Goal: Information Seeking & Learning: Check status

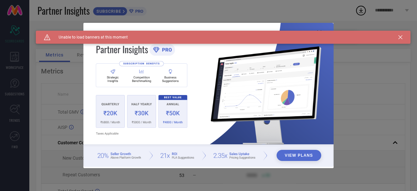
click at [398, 36] on div "Caution Created with Sketch. Unable to load banners at this moment" at bounding box center [223, 37] width 375 height 13
click at [402, 38] on icon at bounding box center [401, 37] width 4 height 4
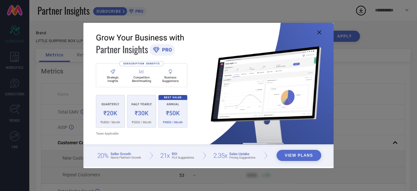
click at [317, 33] on img at bounding box center [208, 95] width 250 height 144
click at [319, 33] on icon at bounding box center [320, 32] width 4 height 4
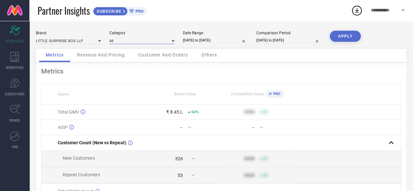
click at [129, 40] on input at bounding box center [141, 40] width 65 height 7
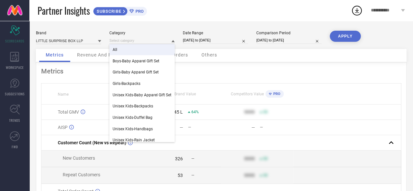
click at [139, 53] on div "All" at bounding box center [141, 49] width 65 height 11
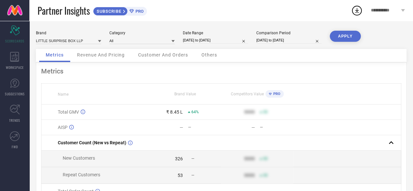
click at [233, 42] on input "[DATE] to [DATE]" at bounding box center [215, 40] width 65 height 7
select select "8"
select select "2025"
select select "9"
select select "2025"
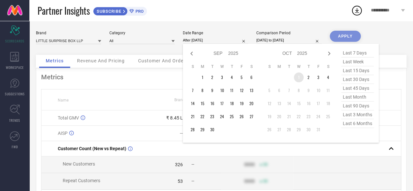
click at [297, 77] on td "1" at bounding box center [299, 77] width 10 height 10
type input "[DATE] to [DATE]"
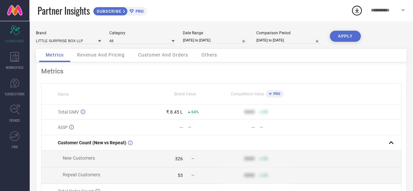
click at [348, 39] on button "APPLY" at bounding box center [344, 36] width 31 height 11
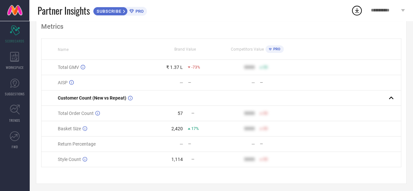
scroll to position [48, 0]
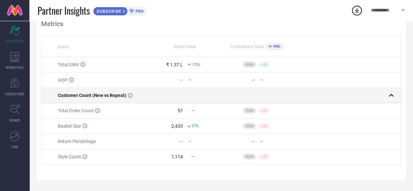
click at [393, 95] on rect at bounding box center [390, 95] width 9 height 9
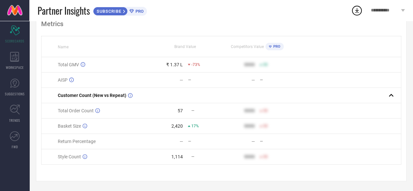
scroll to position [0, 0]
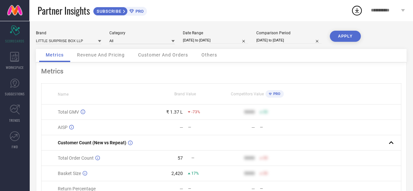
click at [95, 54] on span "Revenue And Pricing" at bounding box center [101, 54] width 48 height 5
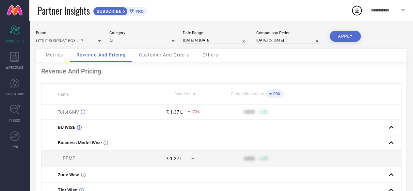
click at [177, 57] on span "Customer And Orders" at bounding box center [164, 54] width 50 height 5
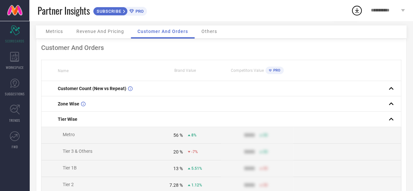
scroll to position [33, 0]
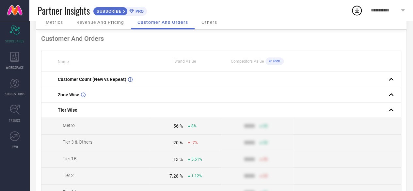
click at [212, 22] on span "Others" at bounding box center [209, 22] width 16 height 5
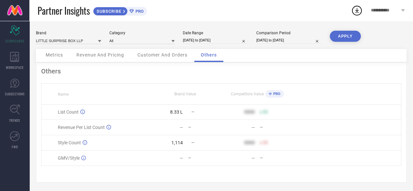
click at [170, 53] on span "Customer And Orders" at bounding box center [162, 54] width 50 height 5
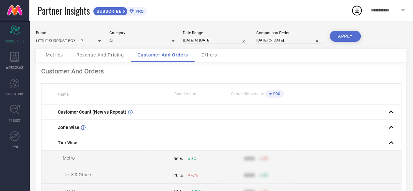
click at [209, 43] on input "[DATE] to [DATE]" at bounding box center [215, 40] width 65 height 7
select select "9"
select select "2025"
select select "10"
select select "2025"
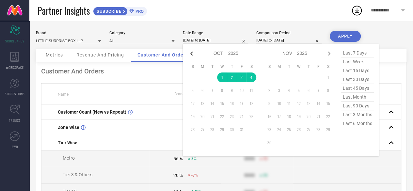
click at [191, 50] on icon at bounding box center [192, 54] width 8 height 8
select select "8"
select select "2025"
select select "9"
select select "2025"
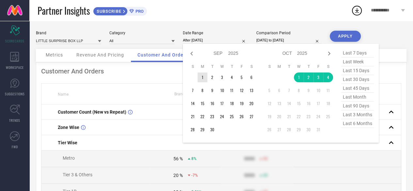
click at [202, 79] on td "1" at bounding box center [202, 77] width 10 height 10
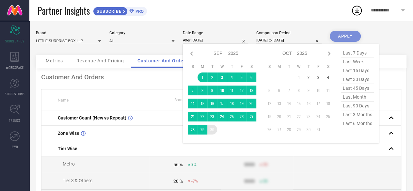
type input "[DATE] to [DATE]"
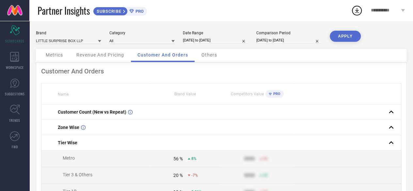
click at [282, 40] on input "[DATE] to [DATE]" at bounding box center [288, 40] width 65 height 7
select select "8"
select select "2024"
select select "9"
select select "2024"
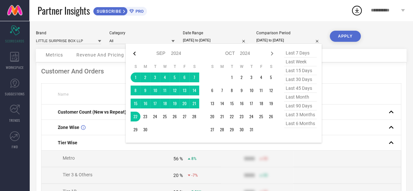
click at [134, 53] on icon at bounding box center [134, 54] width 8 height 8
select select "7"
select select "2024"
select select "8"
select select "2024"
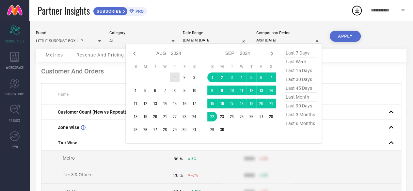
click at [175, 73] on td "1" at bounding box center [175, 77] width 10 height 10
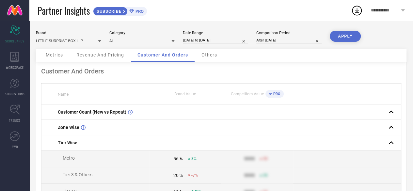
type input "[DATE] to [DATE]"
click at [343, 35] on button "APPLY" at bounding box center [344, 36] width 31 height 11
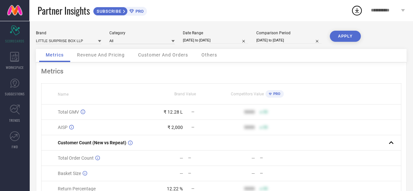
click at [112, 56] on span "Revenue And Pricing" at bounding box center [101, 54] width 48 height 5
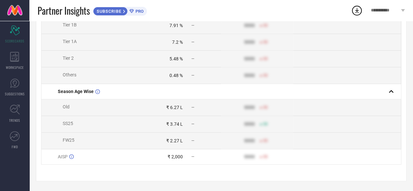
scroll to position [283, 0]
click at [16, 94] on span "SUGGESTIONS" at bounding box center [15, 93] width 20 height 5
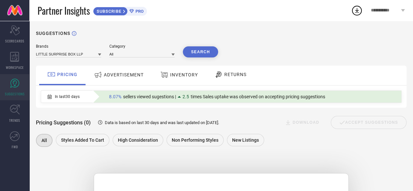
click at [137, 72] on div "ADVERTISEMENT" at bounding box center [118, 75] width 53 height 12
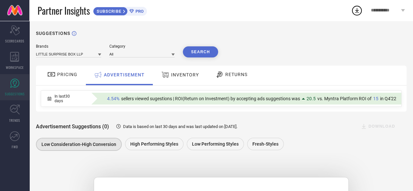
click at [186, 83] on div "INVENTORY" at bounding box center [180, 76] width 54 height 20
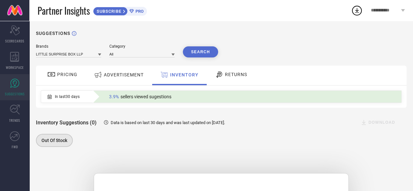
click at [233, 75] on span "RETURNS" at bounding box center [236, 74] width 22 height 5
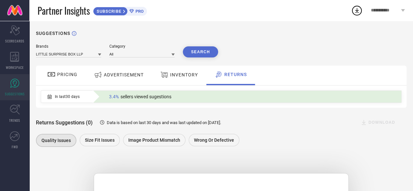
click at [73, 101] on div "In last 30 days" at bounding box center [63, 96] width 45 height 11
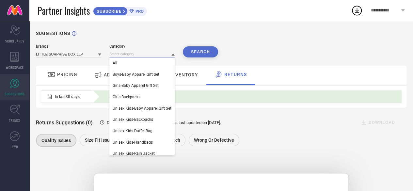
click at [138, 53] on input at bounding box center [141, 54] width 65 height 7
